Goal: Obtain resource: Download file/media

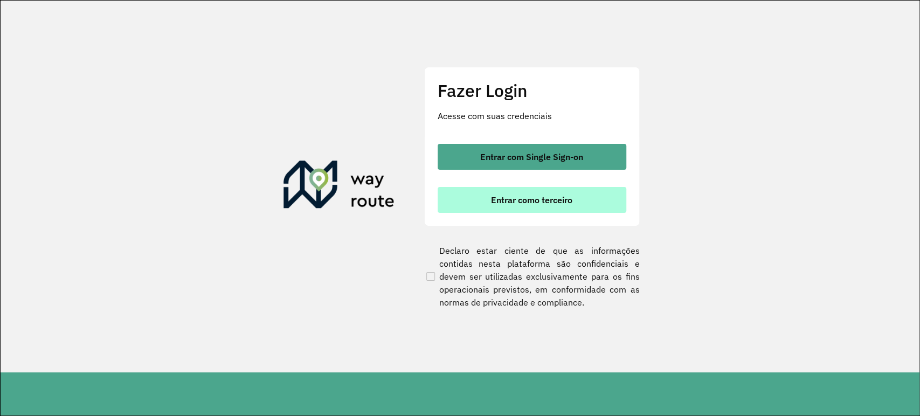
click at [575, 197] on button "Entrar como terceiro" at bounding box center [532, 200] width 189 height 26
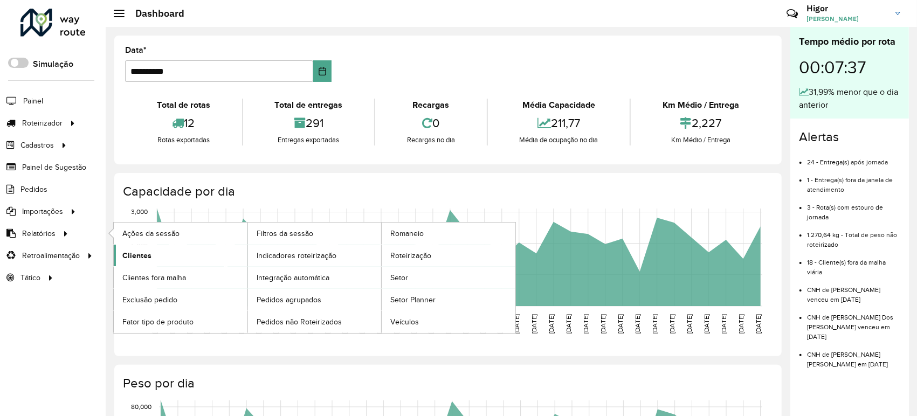
click at [141, 250] on span "Clientes" at bounding box center [136, 255] width 29 height 11
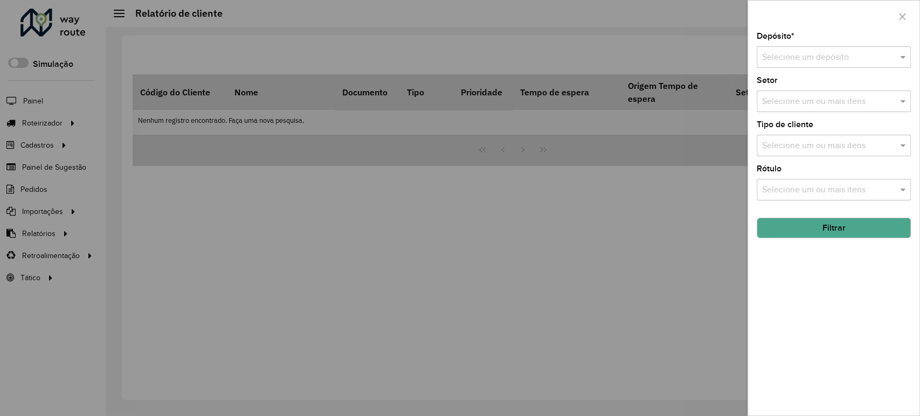
click at [795, 48] on div "Selecione um depósito" at bounding box center [833, 57] width 154 height 22
click at [796, 82] on div "GP7 JEQUIE" at bounding box center [833, 88] width 153 height 18
click at [812, 231] on button "Filtrar" at bounding box center [833, 228] width 154 height 20
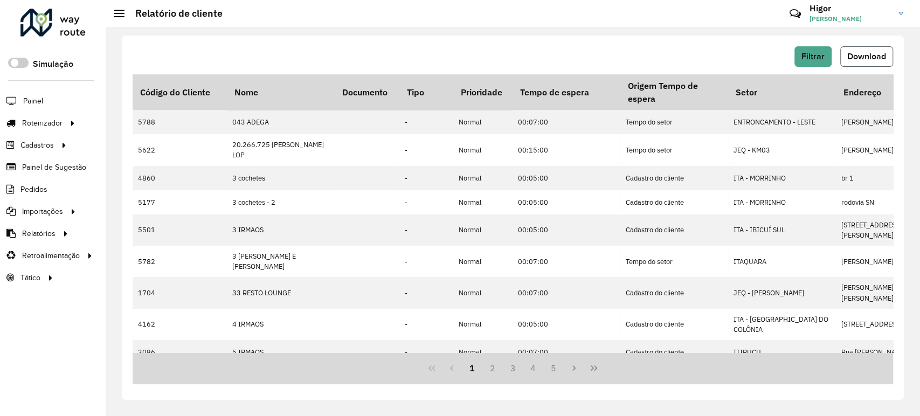
click at [883, 59] on span "Download" at bounding box center [866, 56] width 39 height 9
